Goal: Task Accomplishment & Management: Manage account settings

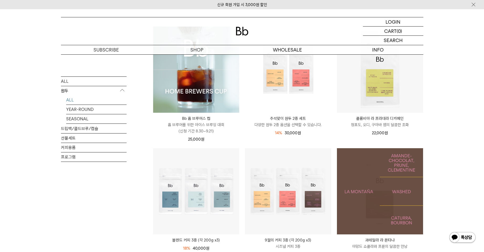
scroll to position [26, 0]
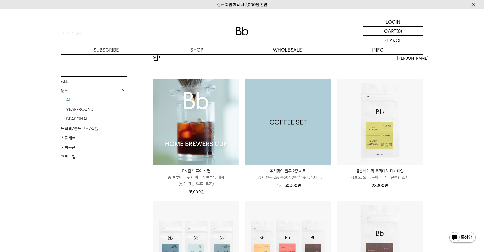
click at [294, 123] on img at bounding box center [288, 122] width 86 height 86
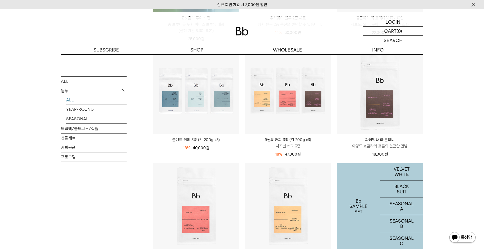
scroll to position [237, 0]
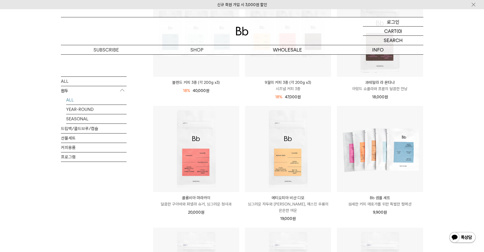
click at [386, 14] on div "LOGIN 로그인 LOGIN 로그인 CART 장바구니 (0) SEARCH 검색 검색폼 ** 추천상품" at bounding box center [242, 31] width 484 height 45
click at [386, 20] on div "LOGIN 로그인" at bounding box center [393, 21] width 60 height 9
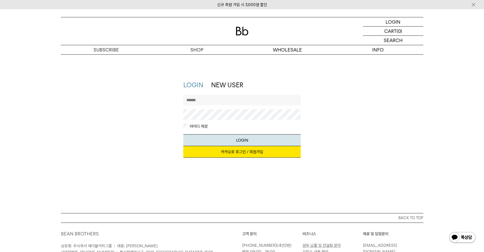
click at [216, 101] on input "text" at bounding box center [242, 100] width 118 height 11
click at [269, 154] on link "카카오로 로그인 / 회원가입" at bounding box center [242, 152] width 118 height 12
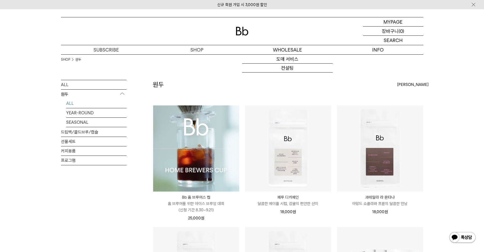
click at [0, 0] on p "마이페이지" at bounding box center [0, 0] width 0 height 0
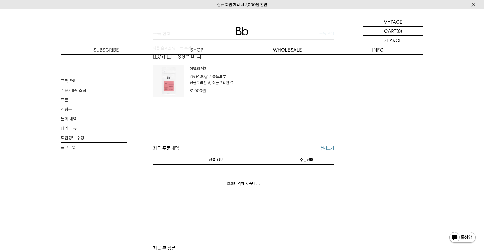
scroll to position [79, 0]
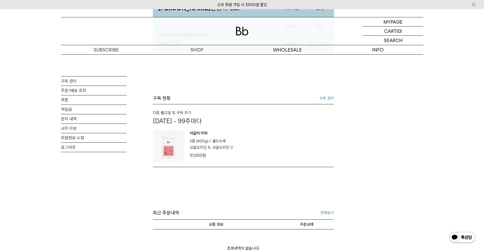
click at [206, 146] on p "싱글오리진 A, 싱글오리진 C" at bounding box center [212, 147] width 44 height 6
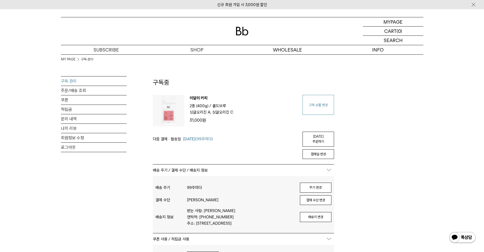
click at [327, 111] on link "구독 상품 변경" at bounding box center [319, 105] width 32 height 20
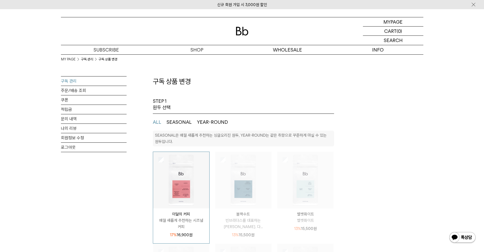
select select "**"
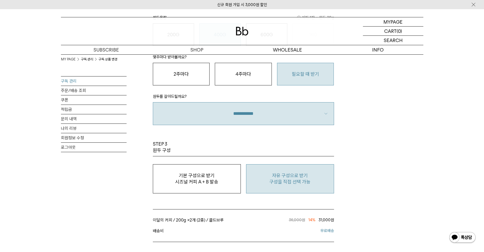
scroll to position [421, 0]
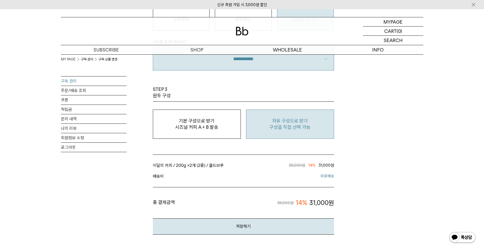
click at [285, 130] on p "구성을 직접 선택 가능" at bounding box center [290, 127] width 82 height 6
type input "*"
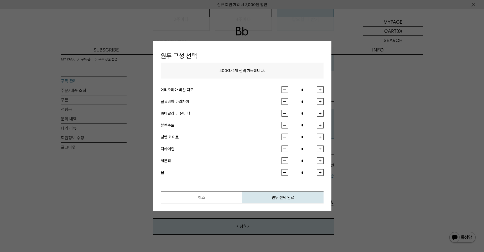
click at [321, 88] on button "button" at bounding box center [320, 89] width 7 height 7
type input "*"
click at [321, 114] on button "button" at bounding box center [320, 113] width 7 height 7
type input "*"
click at [271, 200] on button "원두 선택 완료" at bounding box center [282, 198] width 81 height 12
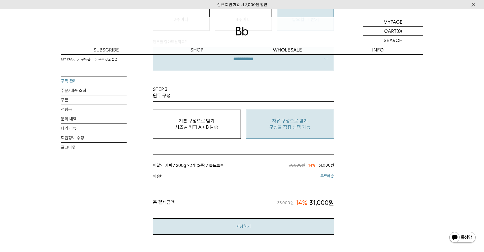
click at [278, 229] on button "저장하기" at bounding box center [243, 226] width 181 height 16
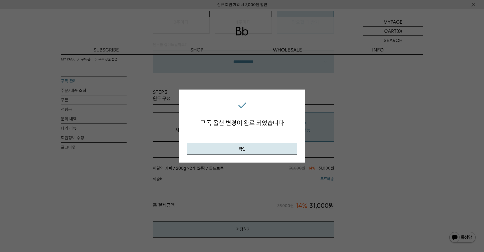
scroll to position [394, 0]
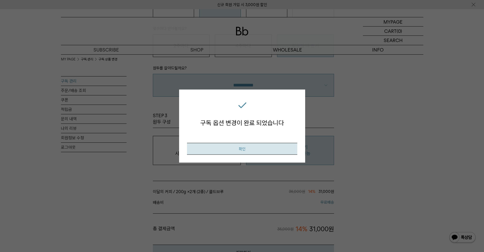
click at [260, 143] on button "확인" at bounding box center [242, 149] width 110 height 12
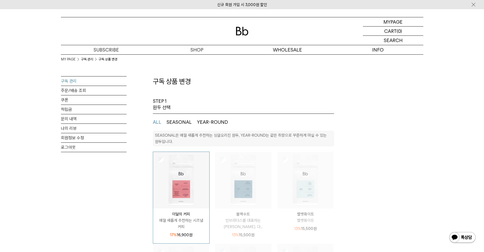
select select "**"
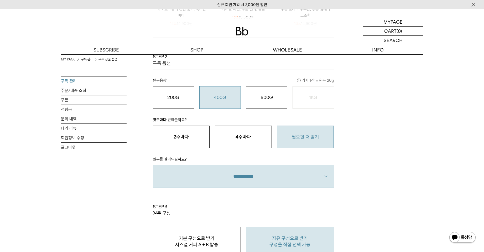
scroll to position [263, 0]
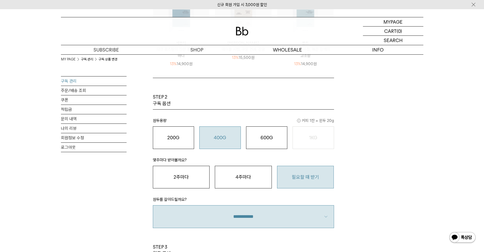
click at [68, 78] on link "구독 관리" at bounding box center [94, 80] width 66 height 9
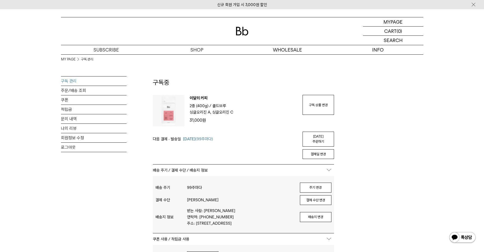
drag, startPoint x: 372, startPoint y: 118, endPoint x: 210, endPoint y: 26, distance: 187.1
click at [372, 118] on div "MY PAGE 구독 관리 구독 관리 주문/배송 조회 쿠폰 적립금 문의 내역 나의 리뷰 회원정보 수정 로그아웃 구독중 구독 번호 : 31345 …" at bounding box center [242, 243] width 363 height 378
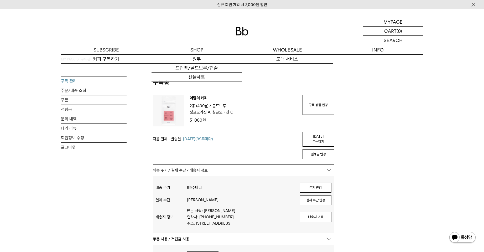
click at [227, 27] on div at bounding box center [242, 31] width 363 height 28
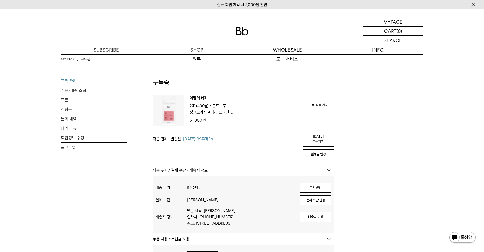
click at [247, 32] on img at bounding box center [242, 31] width 13 height 9
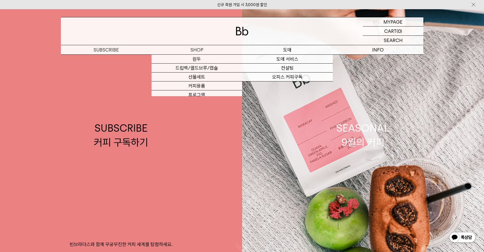
click at [249, 28] on div at bounding box center [242, 31] width 363 height 28
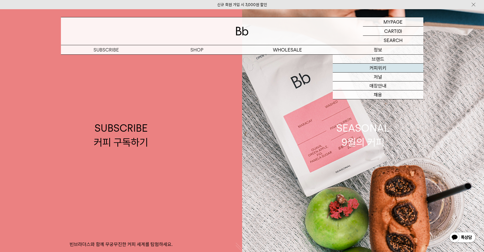
click at [375, 65] on link "커피위키" at bounding box center [378, 68] width 91 height 9
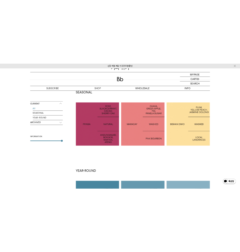
scroll to position [53, 0]
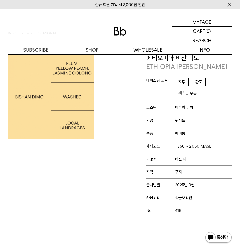
scroll to position [1005, 0]
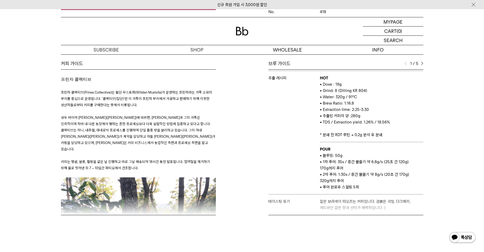
scroll to position [263, 0]
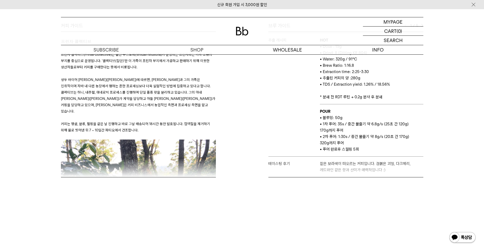
click at [325, 156] on div "브루 가이드 1 / 5 스테이지 결 바리스타 유 추출 도구 칼리타 웨이브 추출 레시피 HOT • Dose : 19g • Grind: 8 (Di…" at bounding box center [334, 100] width 184 height 155
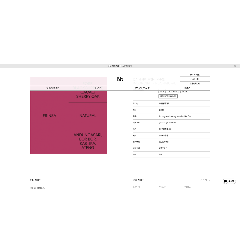
scroll to position [0, 0]
